Goal: Task Accomplishment & Management: Manage account settings

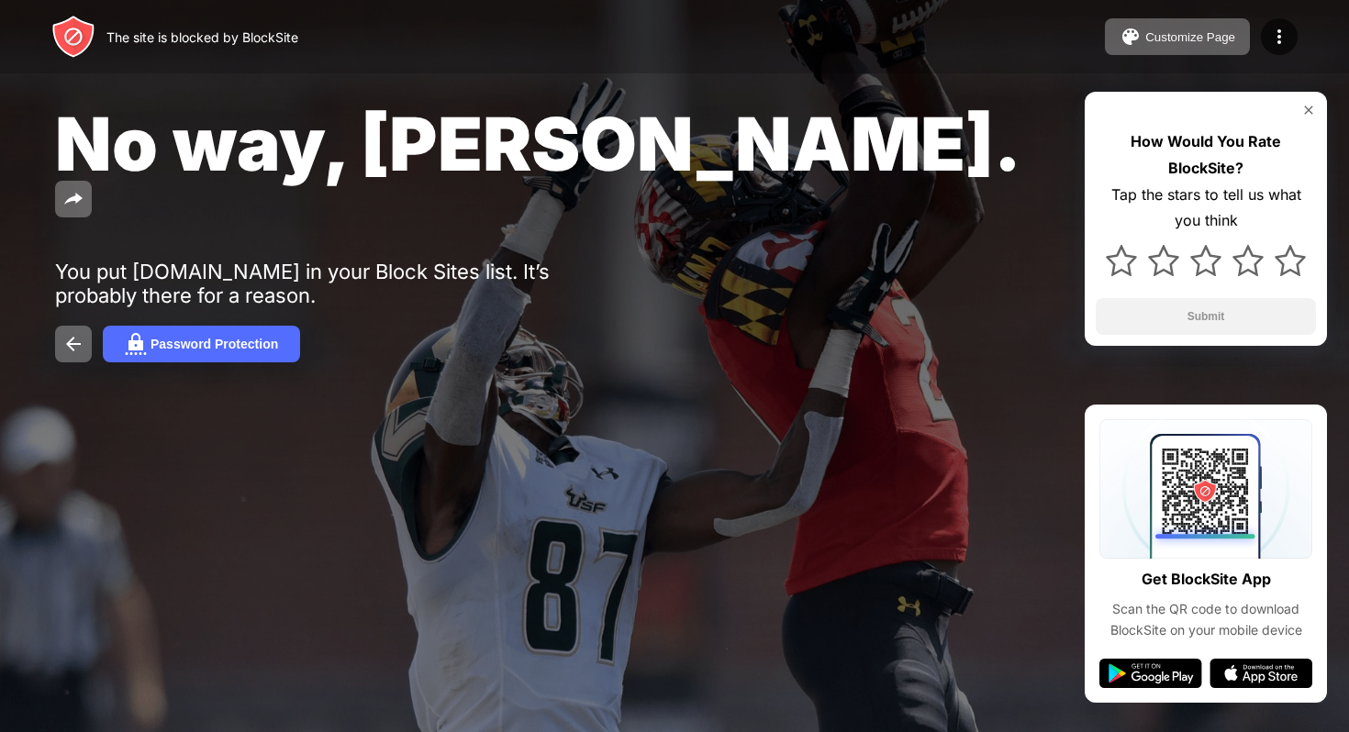
click at [1300, 45] on div "The site is blocked by BlockSite Customize Page Edit Block List Redirect Custom…" at bounding box center [674, 36] width 1349 height 73
click at [1277, 42] on img at bounding box center [1279, 37] width 22 height 22
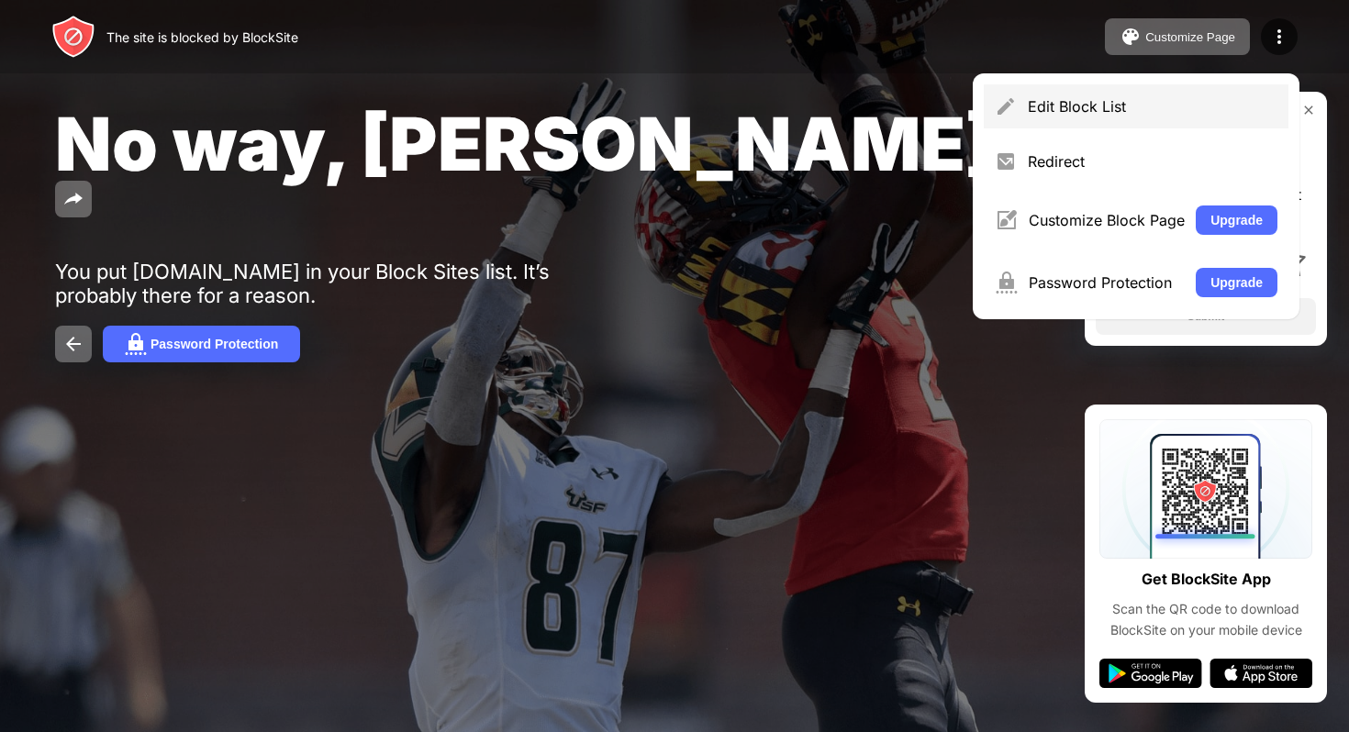
click at [995, 95] on div "Edit Block List" at bounding box center [1136, 106] width 305 height 44
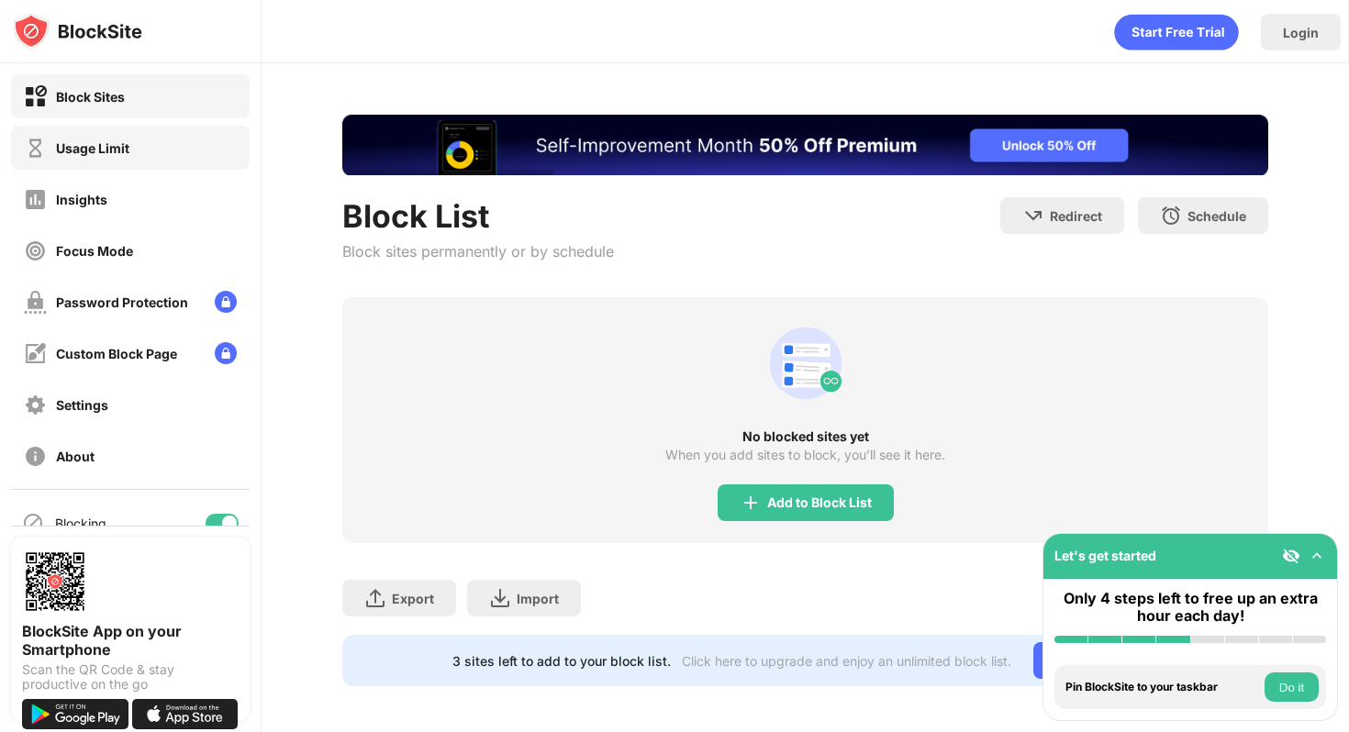
click at [84, 138] on div "Usage Limit" at bounding box center [77, 148] width 106 height 23
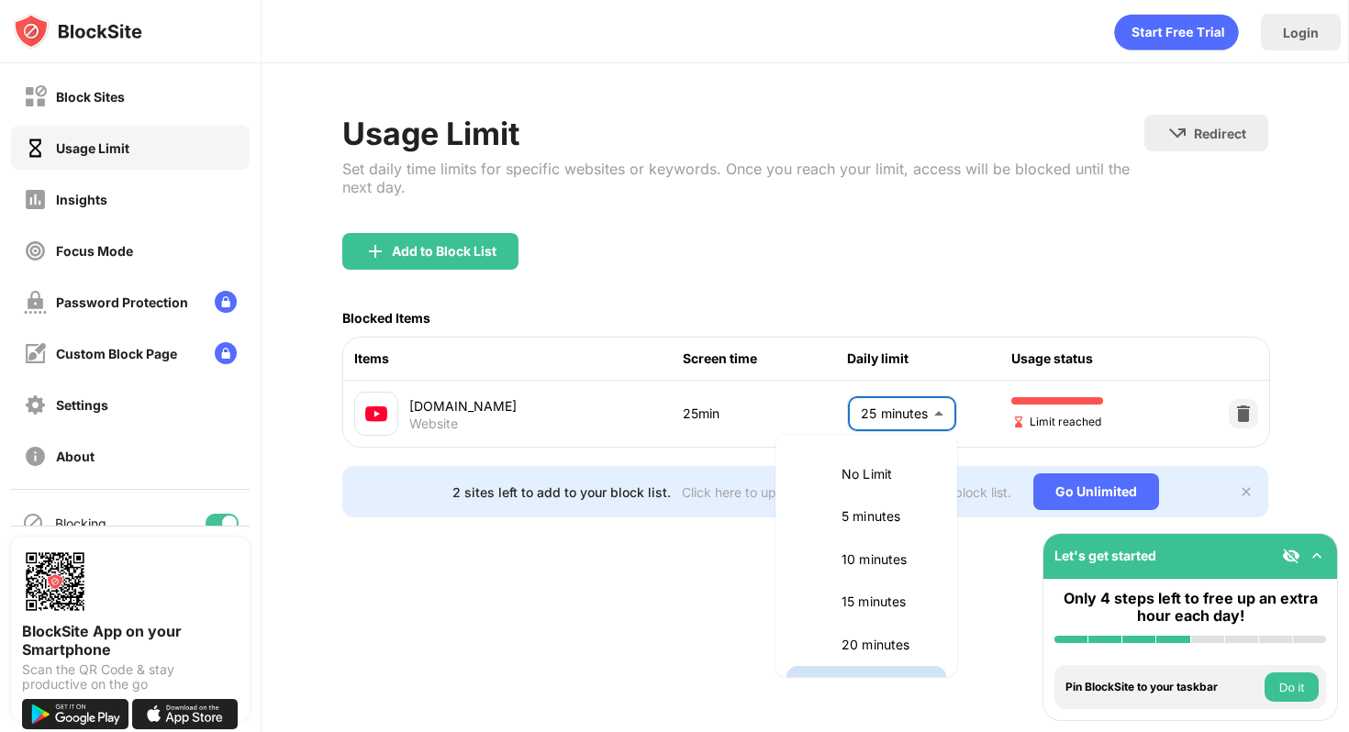
click at [882, 412] on body "Block Sites Usage Limit Insights Focus Mode Password Protection Custom Block Pa…" at bounding box center [674, 366] width 1349 height 732
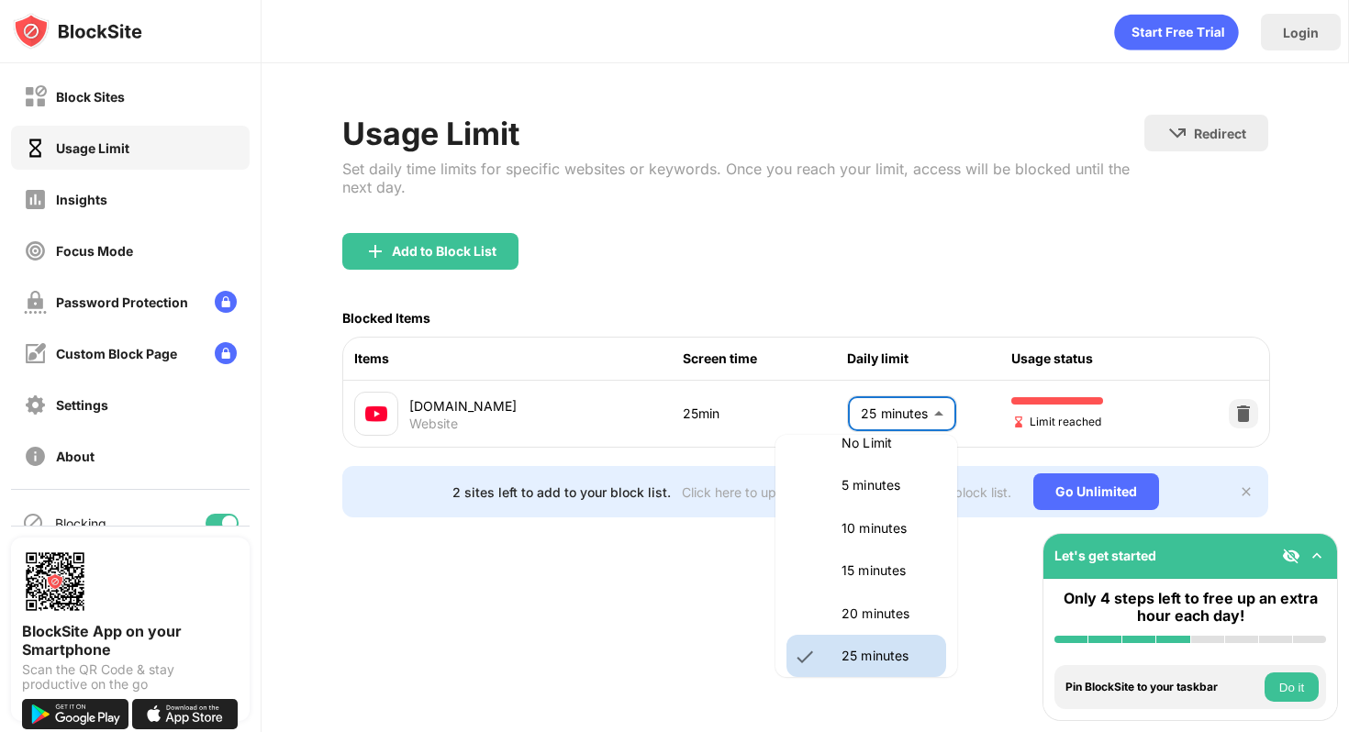
click at [853, 596] on li "20 minutes" at bounding box center [866, 614] width 160 height 42
type input "**"
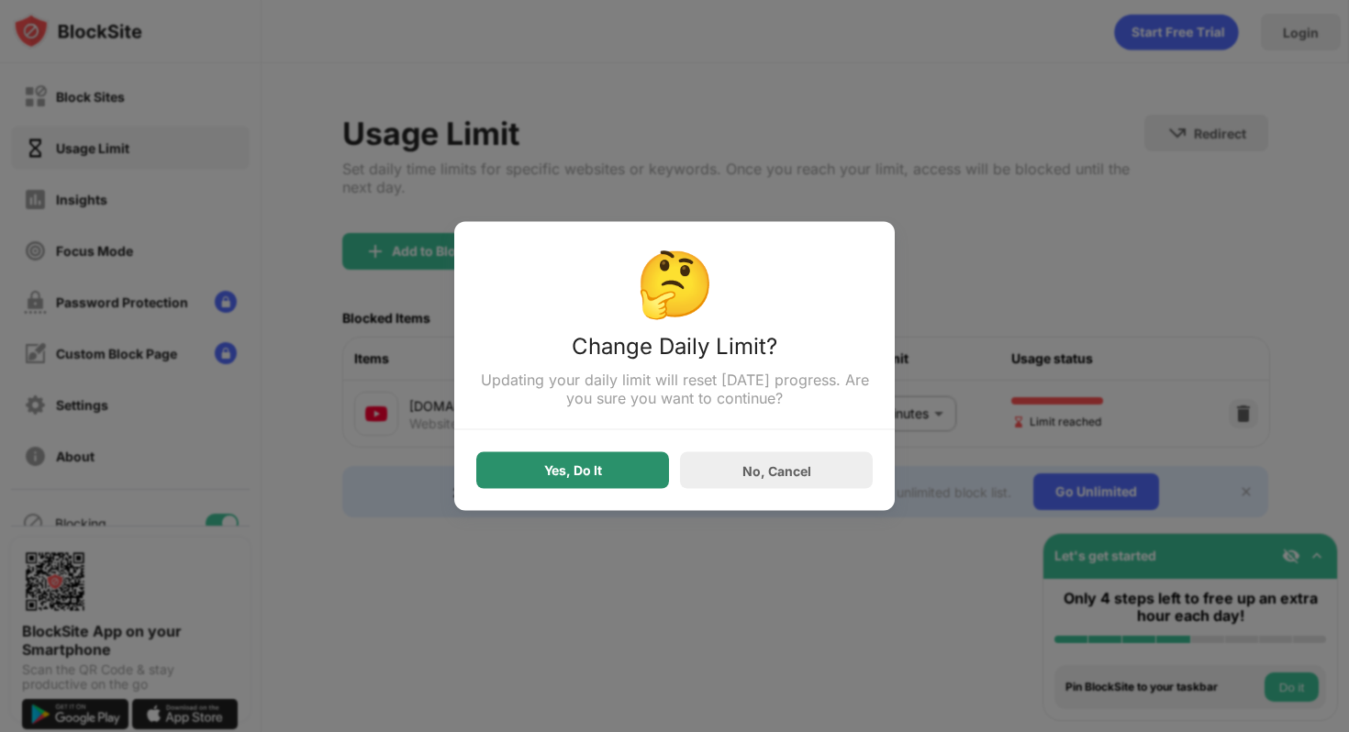
click at [627, 472] on div "Yes, Do It" at bounding box center [572, 470] width 193 height 37
